Goal: Navigation & Orientation: Find specific page/section

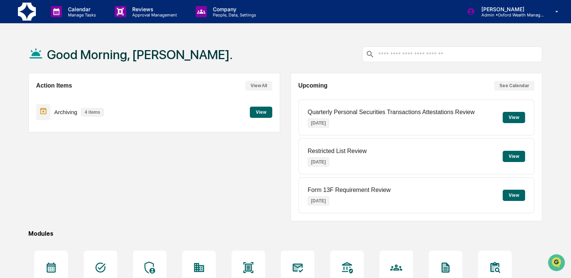
click at [264, 114] on button "View" at bounding box center [261, 111] width 22 height 11
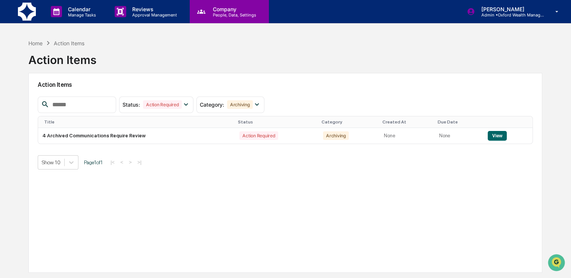
click at [225, 8] on p "Company" at bounding box center [233, 9] width 53 height 6
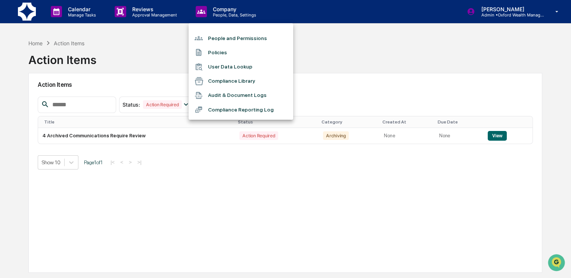
click at [221, 39] on li "People and Permissions" at bounding box center [241, 38] width 105 height 14
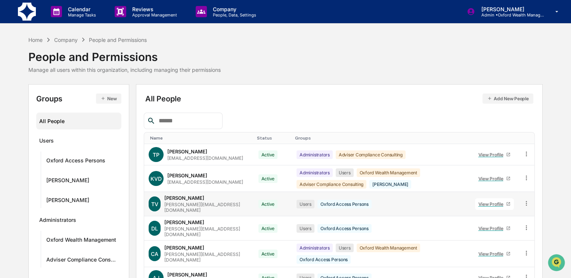
click at [489, 201] on div "View Profile" at bounding box center [492, 204] width 28 height 6
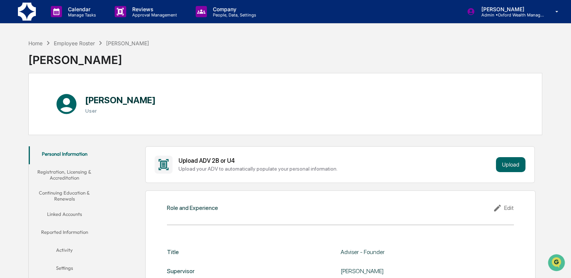
click at [67, 214] on button "Linked Accounts" at bounding box center [65, 215] width 72 height 18
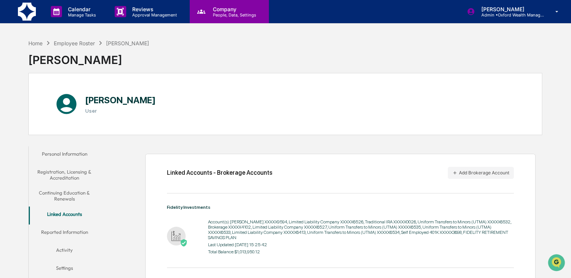
click at [231, 15] on p "People, Data, Settings" at bounding box center [233, 14] width 53 height 5
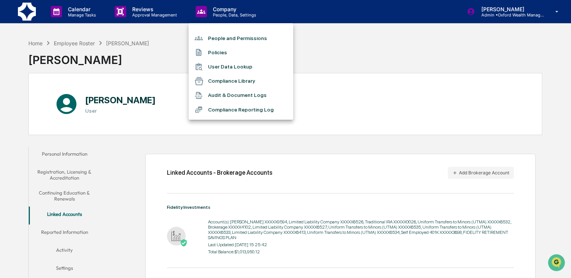
click at [225, 38] on li "People and Permissions" at bounding box center [241, 38] width 105 height 14
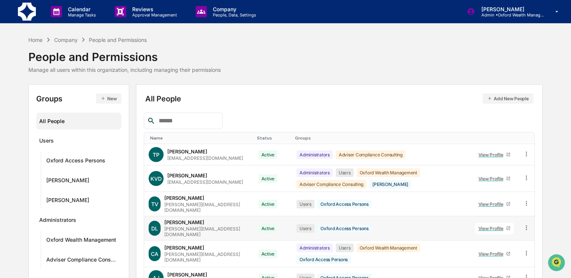
click at [489, 225] on div "View Profile" at bounding box center [492, 228] width 28 height 6
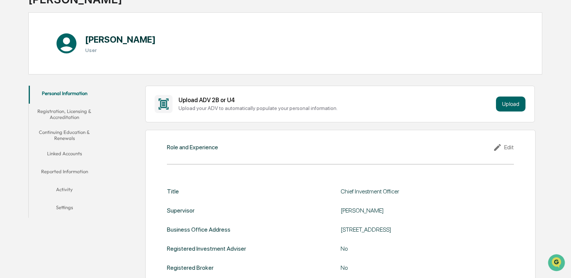
scroll to position [59, 0]
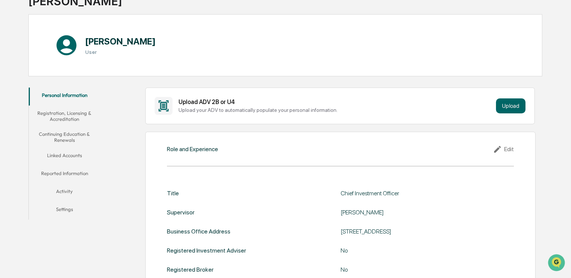
click at [75, 153] on button "Linked Accounts" at bounding box center [65, 157] width 72 height 18
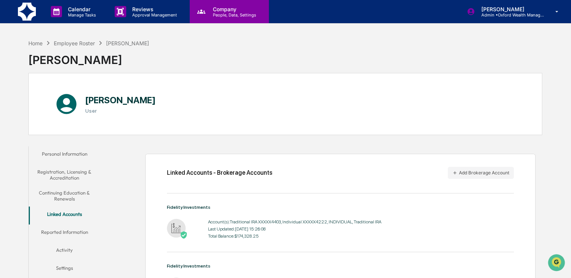
click at [227, 10] on p "Company" at bounding box center [233, 9] width 53 height 6
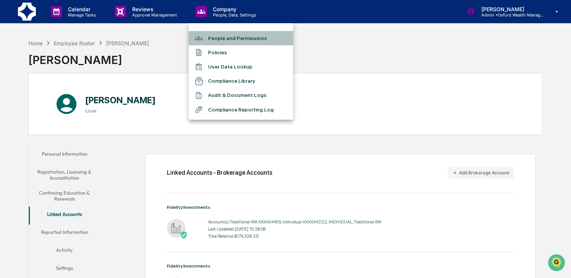
click at [226, 39] on li "People and Permissions" at bounding box center [241, 38] width 105 height 14
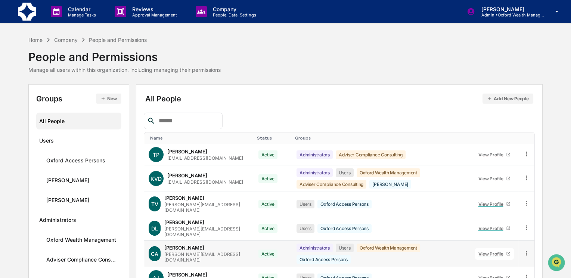
click at [492, 251] on div "View Profile" at bounding box center [492, 254] width 28 height 6
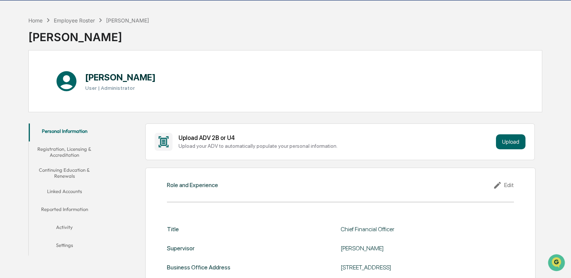
scroll to position [24, 0]
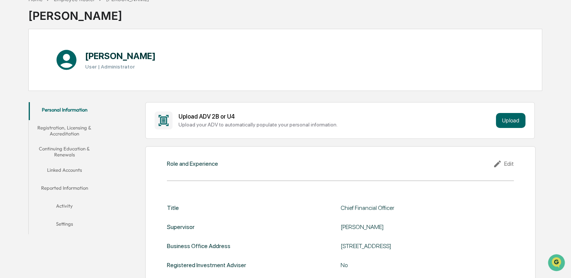
click at [68, 204] on button "Activity" at bounding box center [65, 207] width 72 height 18
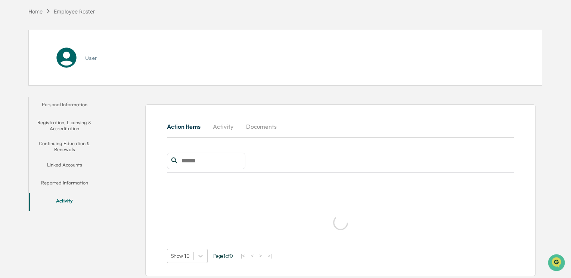
scroll to position [44, 0]
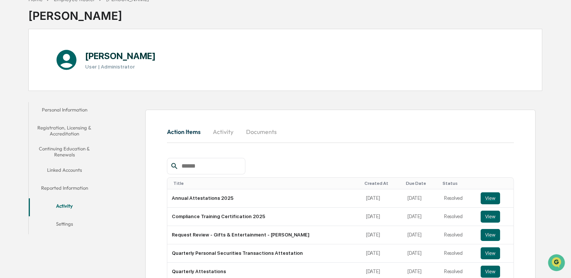
click at [79, 170] on button "Linked Accounts" at bounding box center [65, 171] width 72 height 18
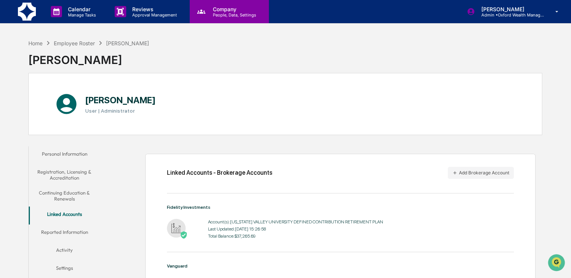
click at [239, 10] on p "Company" at bounding box center [233, 9] width 53 height 6
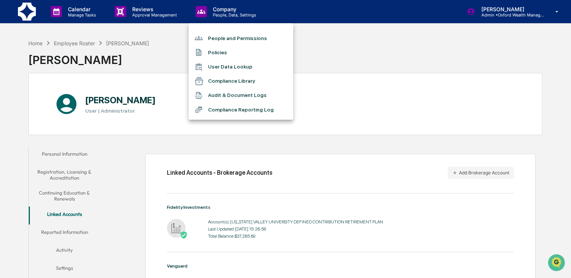
click at [229, 39] on li "People and Permissions" at bounding box center [241, 38] width 105 height 14
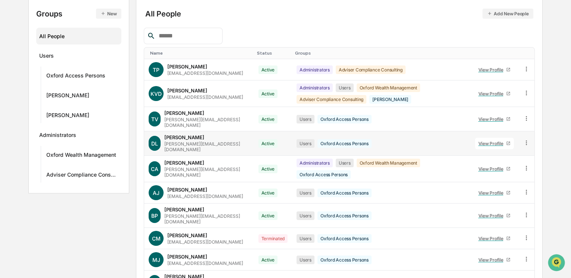
scroll to position [86, 0]
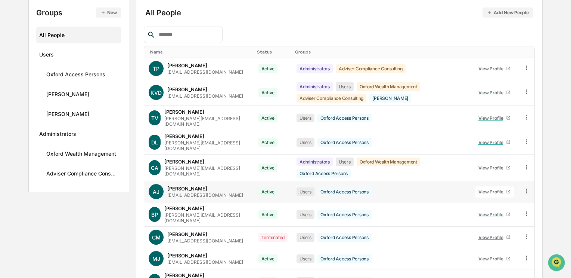
click at [487, 189] on div "View Profile" at bounding box center [492, 192] width 28 height 6
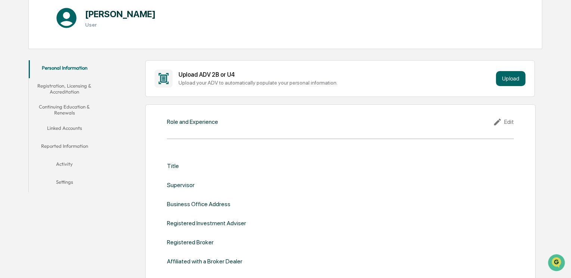
click at [78, 128] on button "Linked Accounts" at bounding box center [65, 129] width 72 height 18
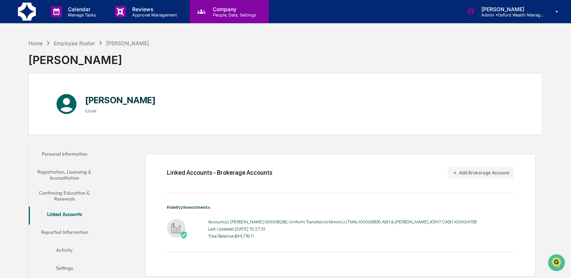
click at [231, 16] on p "People, Data, Settings" at bounding box center [233, 14] width 53 height 5
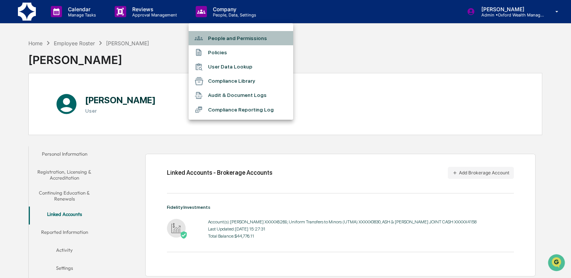
click at [229, 39] on li "People and Permissions" at bounding box center [241, 38] width 105 height 14
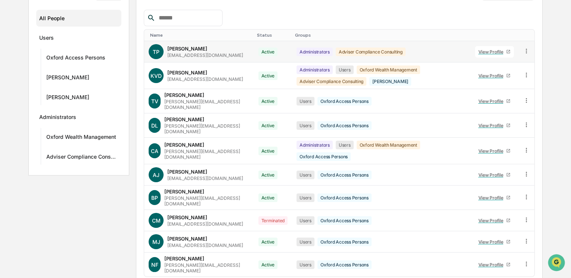
scroll to position [104, 0]
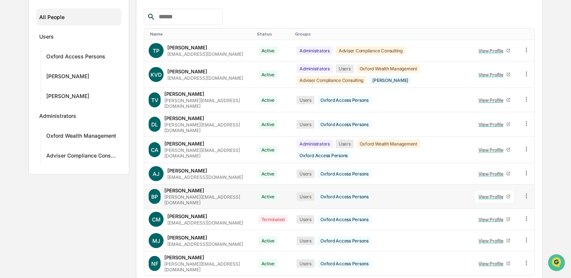
click at [490, 193] on div "View Profile" at bounding box center [492, 196] width 28 height 6
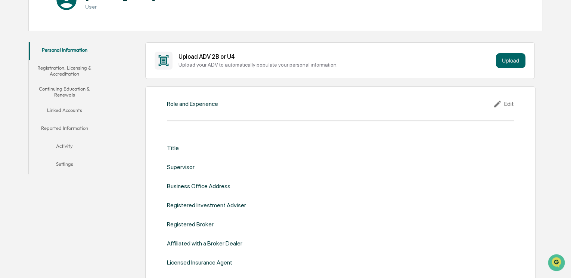
click at [75, 108] on button "Linked Accounts" at bounding box center [65, 111] width 72 height 18
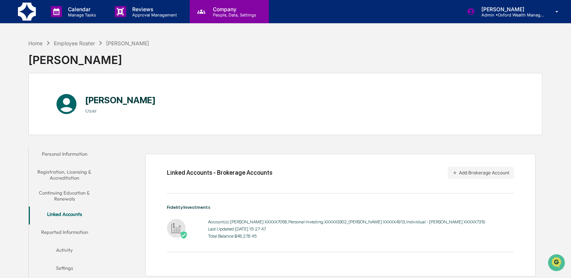
click at [227, 9] on p "Company" at bounding box center [233, 9] width 53 height 6
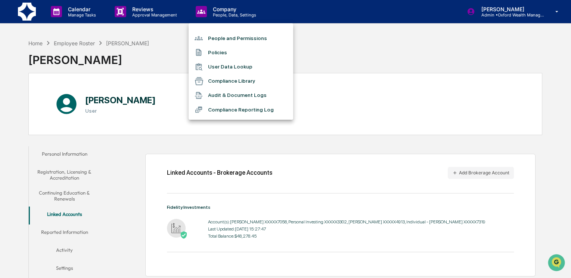
click at [224, 39] on li "People and Permissions" at bounding box center [241, 38] width 105 height 14
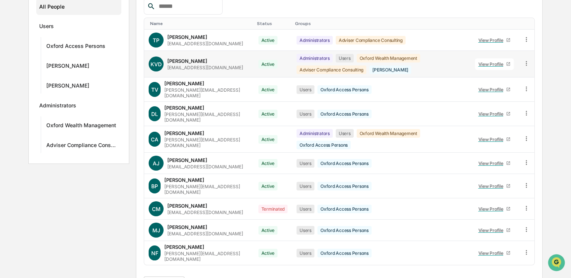
scroll to position [115, 0]
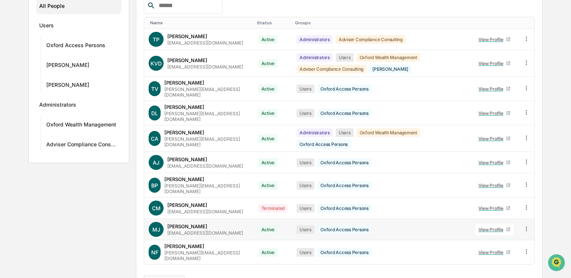
click at [499, 226] on div "View Profile" at bounding box center [492, 229] width 28 height 6
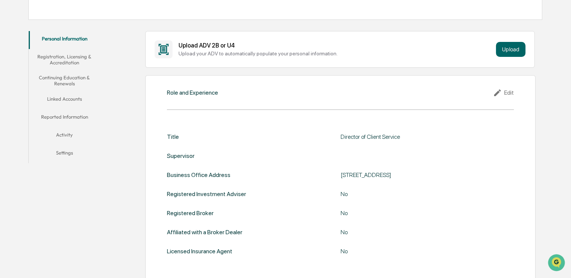
click at [72, 97] on button "Linked Accounts" at bounding box center [65, 100] width 72 height 18
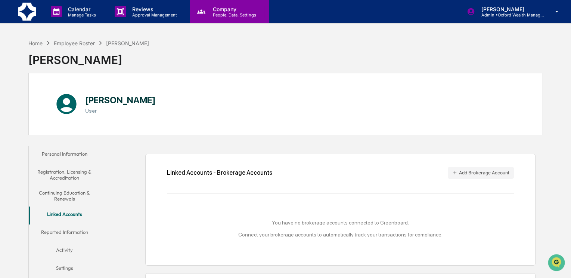
click at [219, 16] on p "People, Data, Settings" at bounding box center [233, 14] width 53 height 5
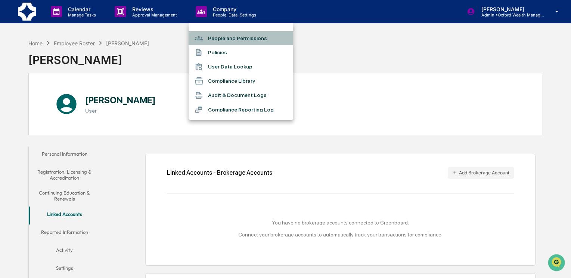
click at [224, 40] on li "People and Permissions" at bounding box center [241, 38] width 105 height 14
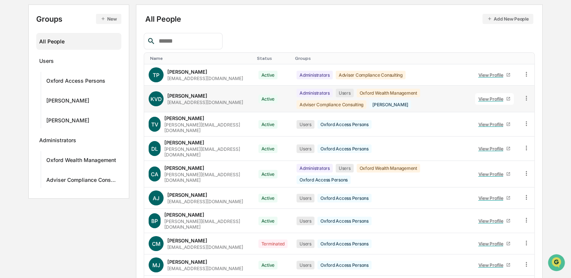
scroll to position [119, 0]
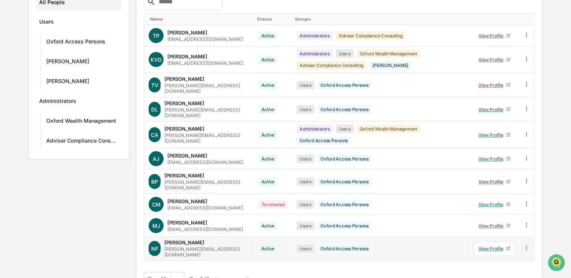
click at [492, 245] on div "View Profile" at bounding box center [492, 248] width 28 height 6
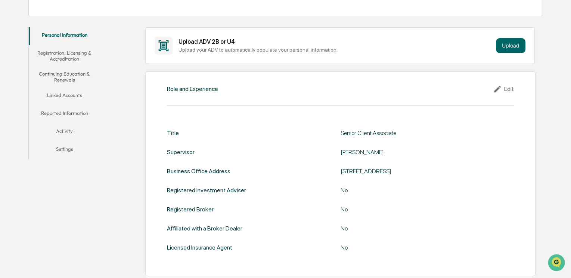
click at [69, 91] on button "Linked Accounts" at bounding box center [65, 96] width 72 height 18
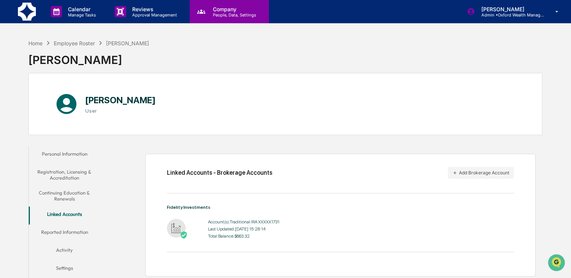
click at [223, 15] on p "People, Data, Settings" at bounding box center [233, 14] width 53 height 5
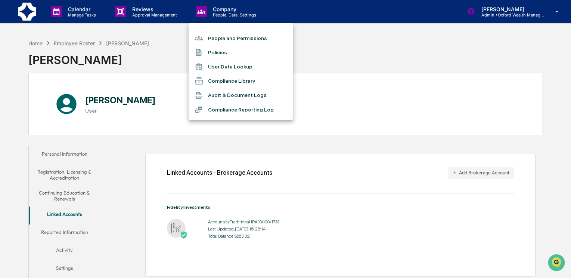
click at [234, 38] on li "People and Permissions" at bounding box center [241, 38] width 105 height 14
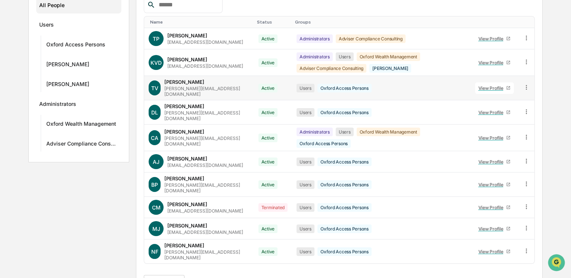
scroll to position [119, 0]
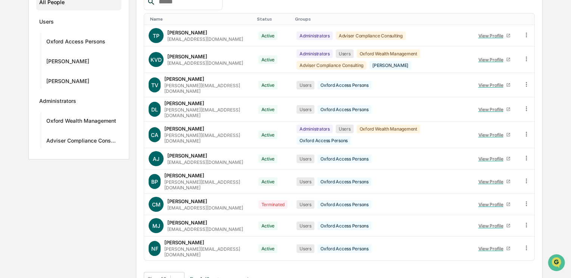
click at [241, 276] on button ">" at bounding box center [236, 279] width 7 height 6
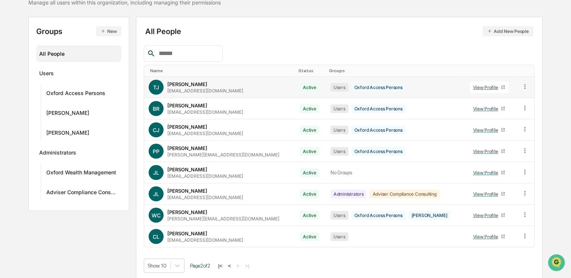
click at [478, 86] on div "View Profile" at bounding box center [487, 87] width 28 height 6
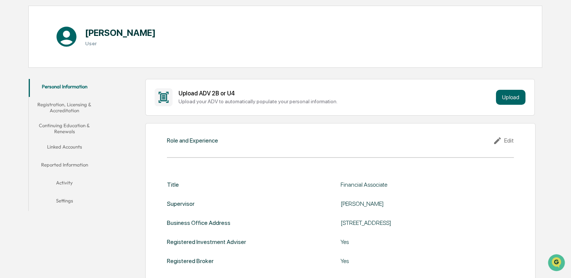
click at [73, 147] on button "Linked Accounts" at bounding box center [65, 148] width 72 height 18
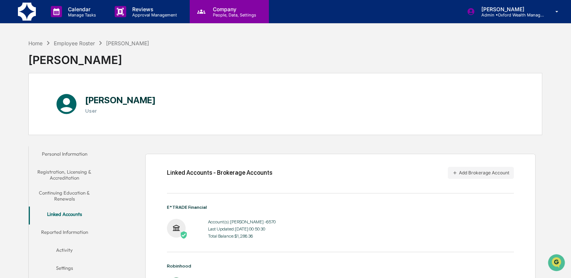
click at [205, 17] on div "Company People, Data, Settings" at bounding box center [229, 12] width 72 height 12
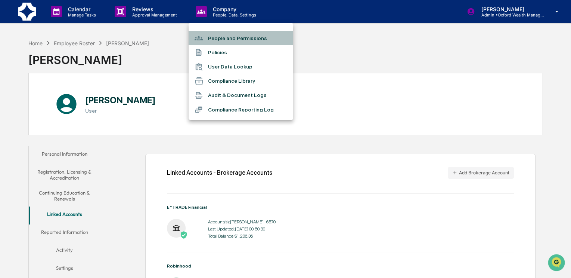
click at [211, 38] on li "People and Permissions" at bounding box center [241, 38] width 105 height 14
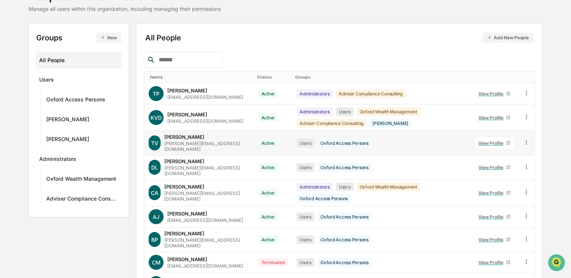
scroll to position [119, 0]
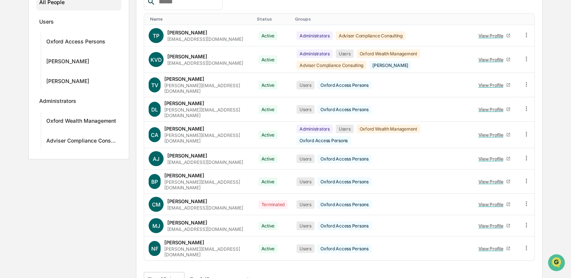
click at [241, 276] on button ">" at bounding box center [236, 279] width 7 height 6
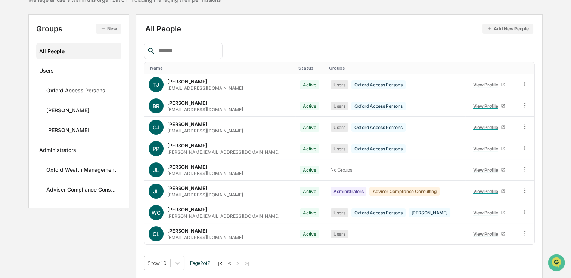
scroll to position [67, 0]
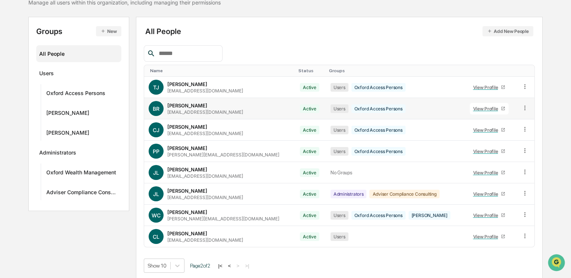
click at [474, 106] on div "View Profile" at bounding box center [487, 109] width 28 height 6
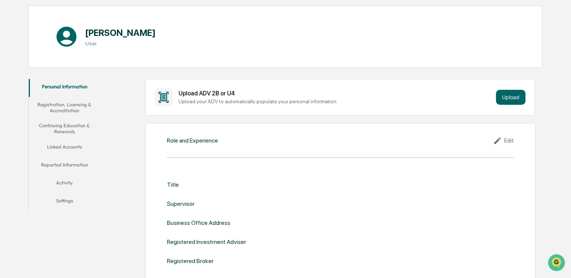
click at [71, 146] on button "Linked Accounts" at bounding box center [65, 148] width 72 height 18
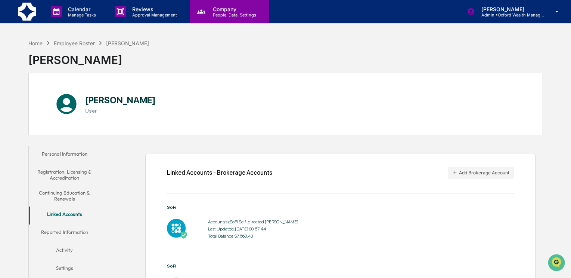
click at [225, 15] on p "People, Data, Settings" at bounding box center [233, 14] width 53 height 5
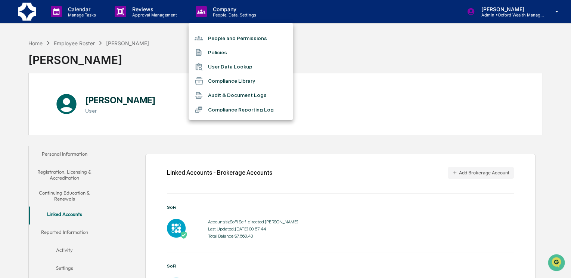
click at [222, 40] on li "People and Permissions" at bounding box center [241, 38] width 105 height 14
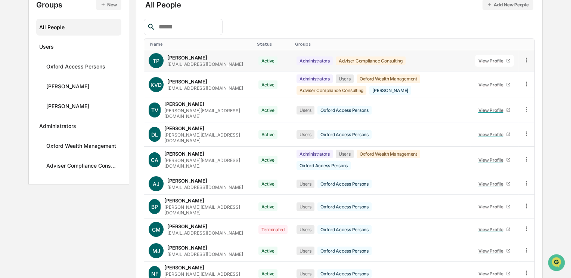
scroll to position [119, 0]
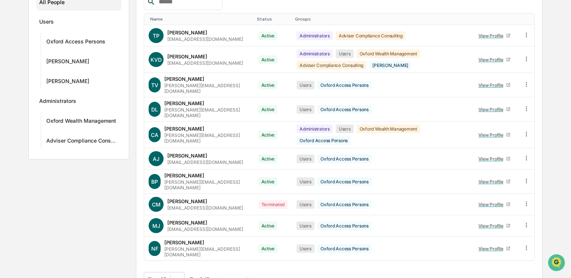
click at [241, 276] on button ">" at bounding box center [236, 279] width 7 height 6
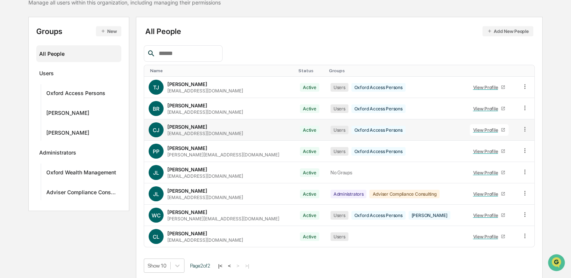
click at [473, 128] on div "View Profile" at bounding box center [487, 130] width 28 height 6
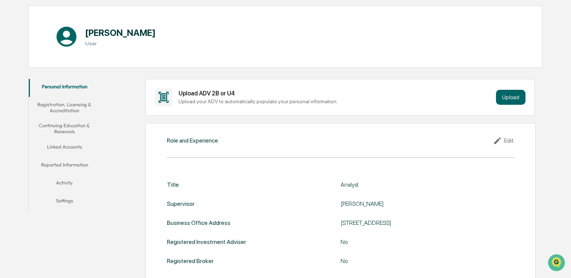
click at [65, 144] on button "Linked Accounts" at bounding box center [65, 148] width 72 height 18
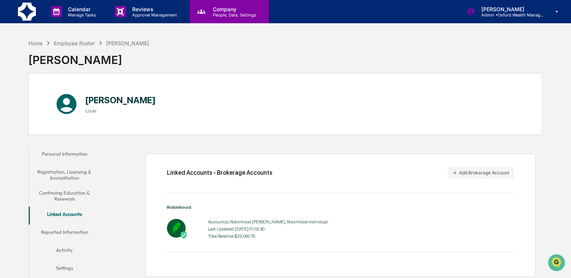
click at [224, 12] on p "Company" at bounding box center [233, 9] width 53 height 6
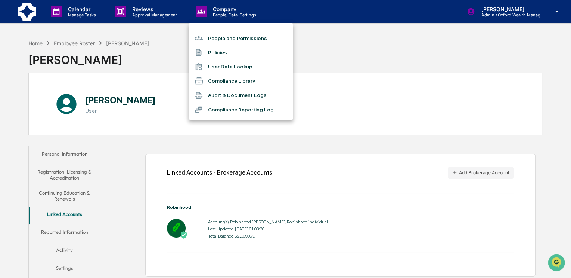
click at [229, 39] on li "People and Permissions" at bounding box center [241, 38] width 105 height 14
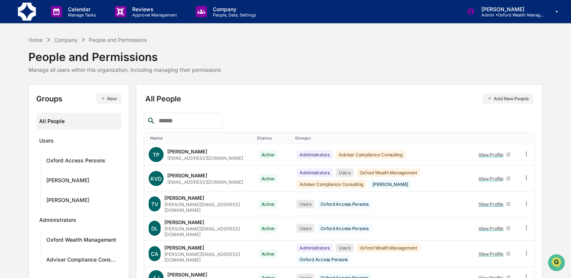
scroll to position [119, 0]
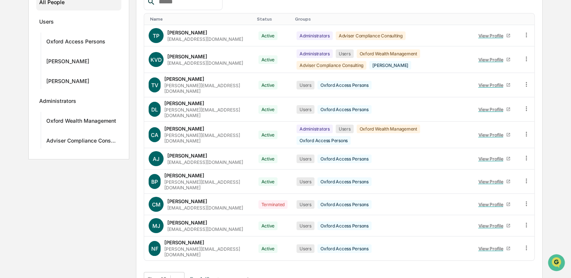
click at [241, 276] on button ">" at bounding box center [236, 279] width 7 height 6
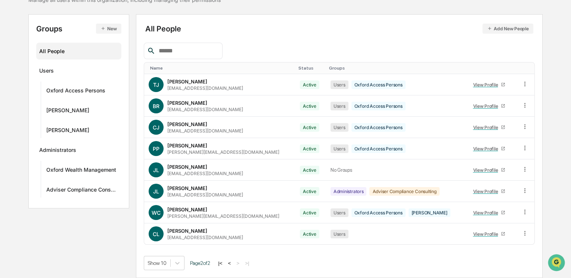
scroll to position [67, 0]
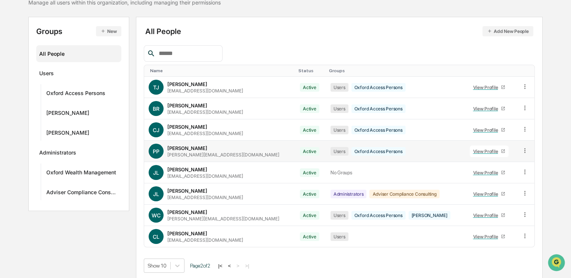
click at [473, 150] on div "View Profile" at bounding box center [487, 151] width 28 height 6
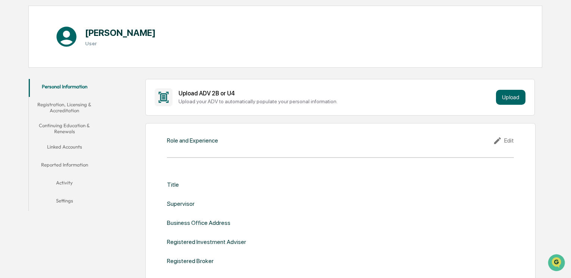
click at [69, 143] on button "Linked Accounts" at bounding box center [65, 148] width 72 height 18
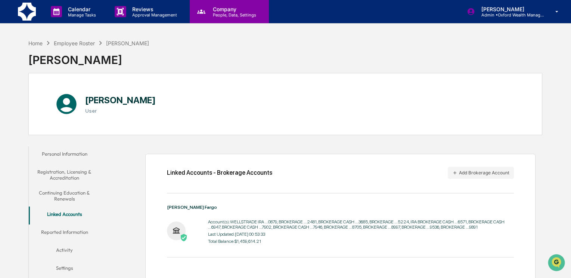
click at [241, 17] on div "Company People, Data, Settings" at bounding box center [229, 11] width 79 height 23
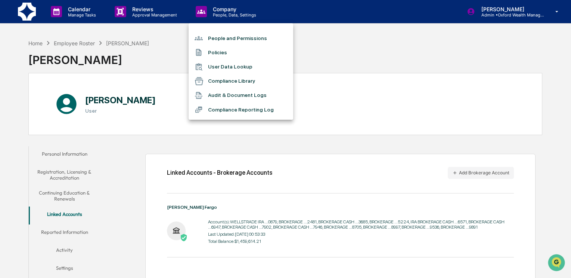
click at [229, 38] on li "People and Permissions" at bounding box center [241, 38] width 105 height 14
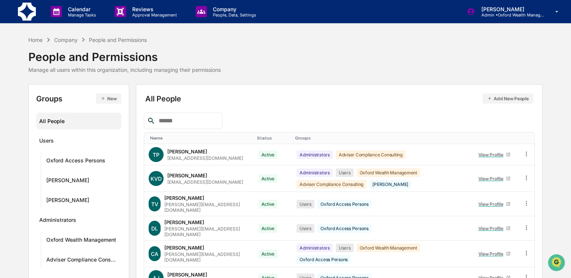
scroll to position [119, 0]
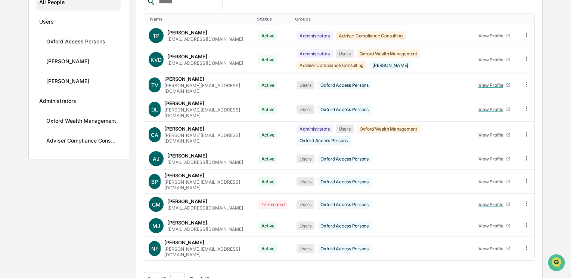
click at [241, 276] on button ">" at bounding box center [236, 279] width 7 height 6
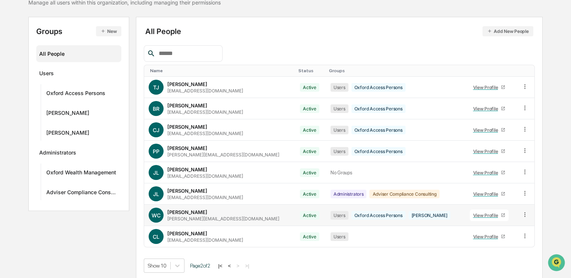
click at [473, 214] on div "View Profile" at bounding box center [487, 215] width 28 height 6
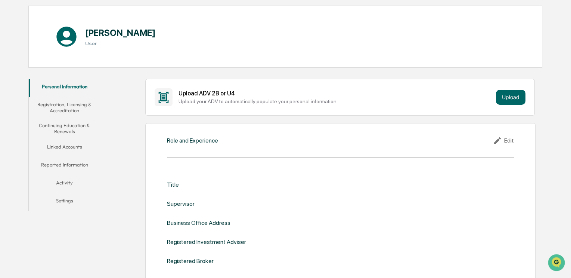
click at [70, 147] on button "Linked Accounts" at bounding box center [65, 148] width 72 height 18
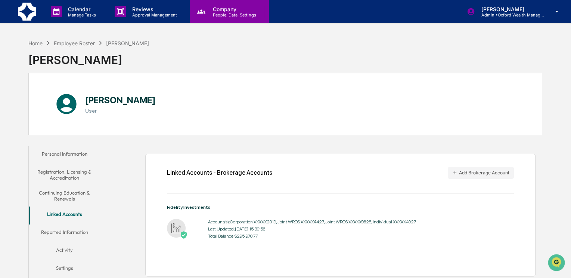
click at [214, 12] on p "People, Data, Settings" at bounding box center [233, 14] width 53 height 5
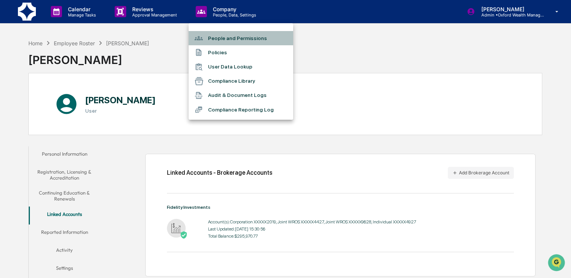
click at [217, 37] on li "People and Permissions" at bounding box center [241, 38] width 105 height 14
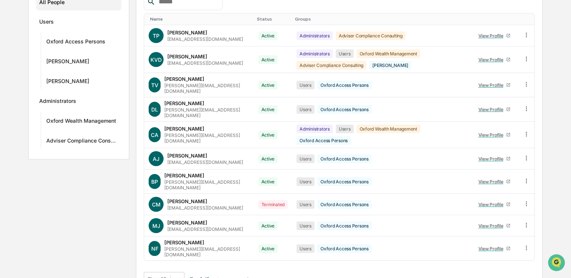
click at [241, 276] on button ">" at bounding box center [236, 279] width 7 height 6
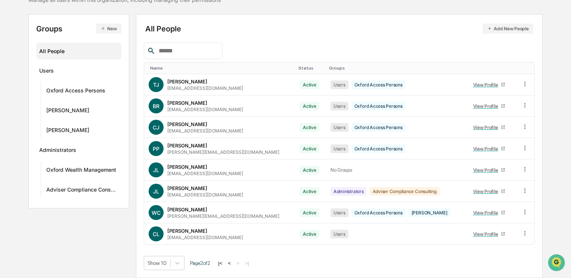
scroll to position [67, 0]
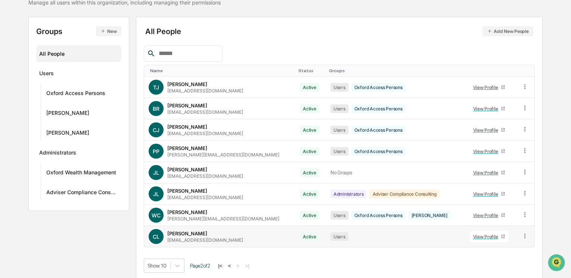
click at [473, 235] on div "View Profile" at bounding box center [487, 236] width 28 height 6
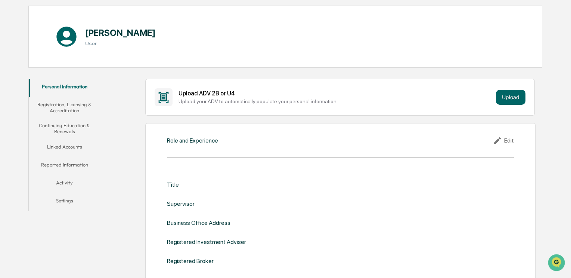
click at [77, 146] on button "Linked Accounts" at bounding box center [65, 148] width 72 height 18
